Goal: Check status: Check status

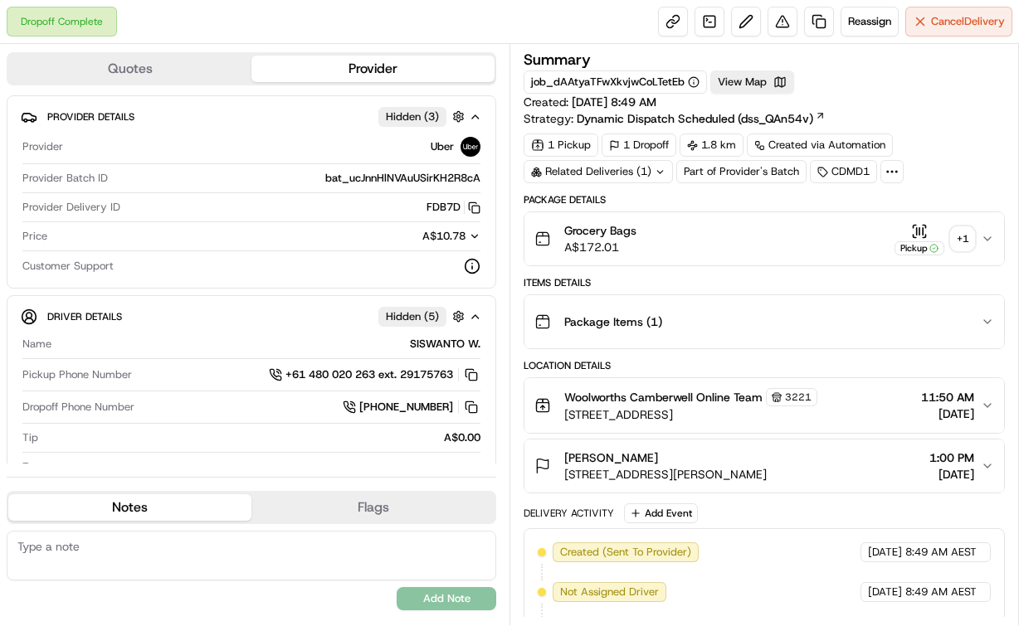
click at [913, 229] on icon "button" at bounding box center [919, 231] width 17 height 17
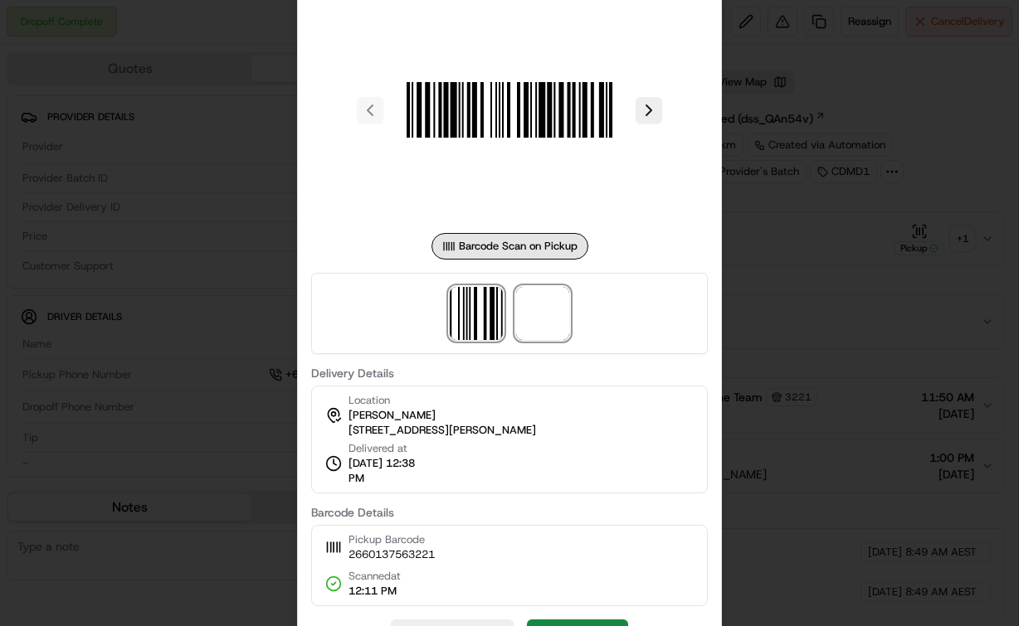
click at [548, 315] on span at bounding box center [542, 313] width 53 height 53
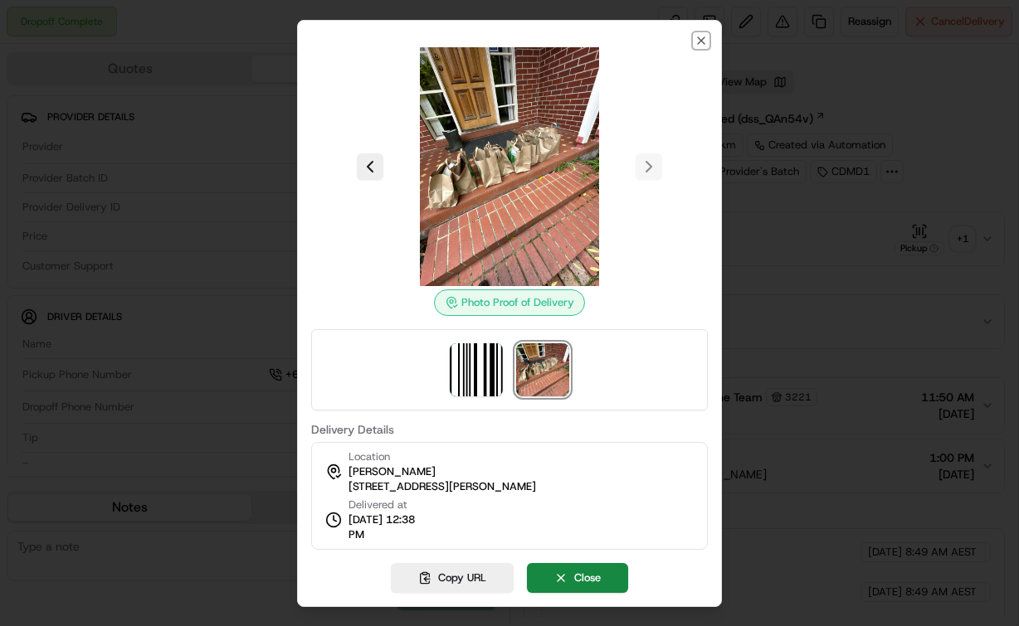
click at [704, 44] on icon "button" at bounding box center [700, 40] width 13 height 13
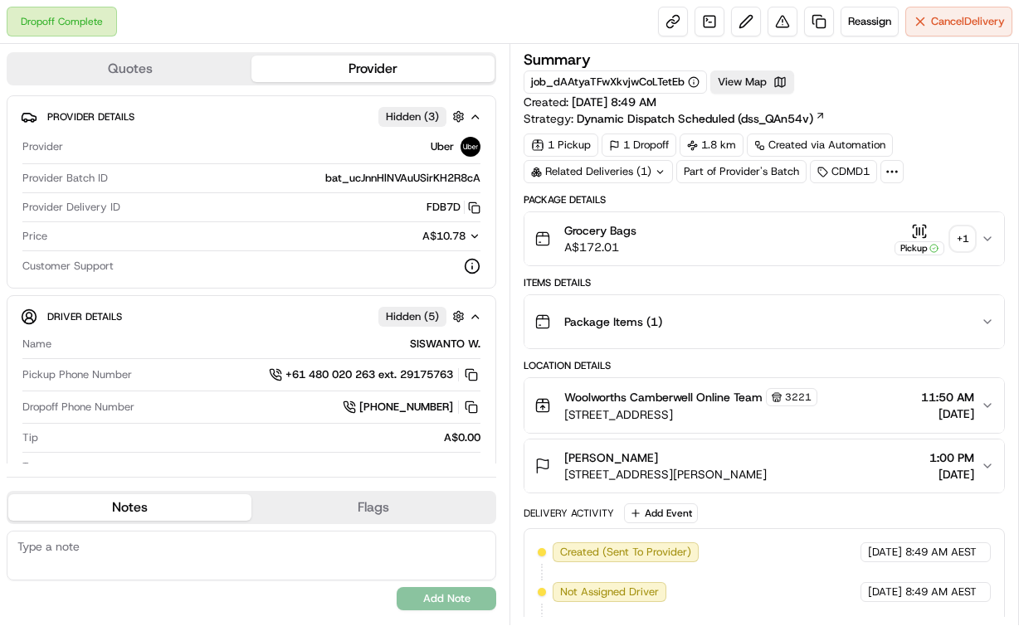
click at [638, 163] on div "Related Deliveries (1)" at bounding box center [598, 171] width 149 height 23
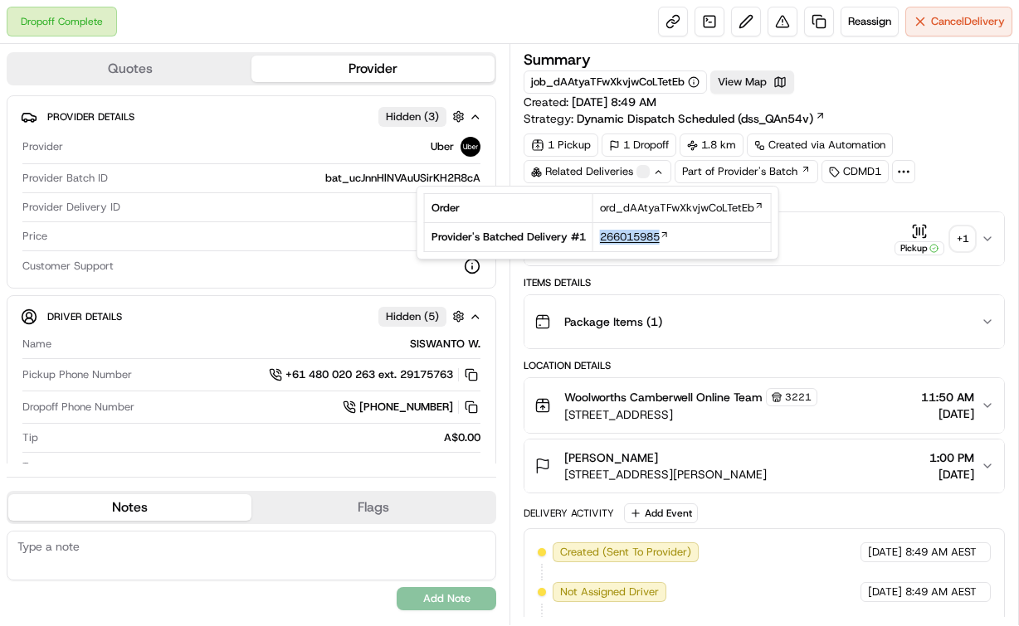
drag, startPoint x: 596, startPoint y: 238, endPoint x: 660, endPoint y: 236, distance: 63.9
click at [660, 236] on td "266015985" at bounding box center [681, 237] width 178 height 29
copy span "266015985"
